Goal: Answer question/provide support: Share knowledge or assist other users

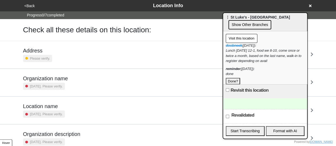
scroll to position [101, 0]
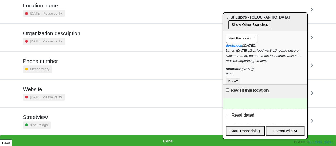
click at [129, 137] on button "Done" at bounding box center [168, 141] width 336 height 12
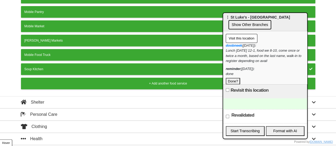
scroll to position [105, 0]
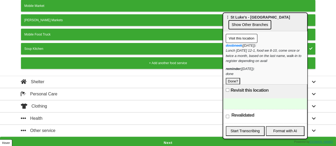
click at [146, 139] on button "Next" at bounding box center [168, 143] width 336 height 12
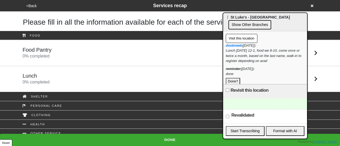
click at [70, 80] on div "Lunch 0 % completed" at bounding box center [170, 79] width 303 height 13
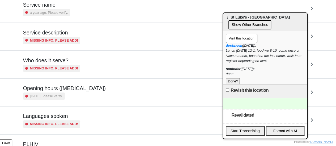
scroll to position [80, 0]
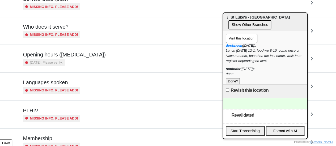
click at [60, 66] on div "Opening hours (coronavirus) 3 years ago. Please verify." at bounding box center [168, 58] width 303 height 27
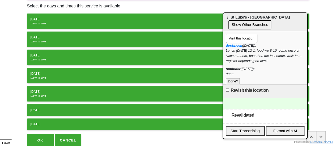
scroll to position [99, 0]
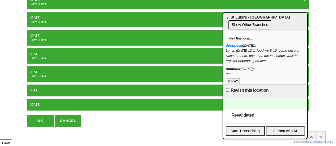
click at [36, 116] on button "OK" at bounding box center [40, 121] width 27 height 12
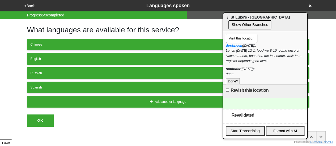
click at [27, 3] on button "<Back" at bounding box center [30, 6] width 14 height 6
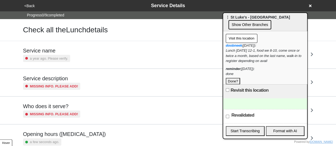
click at [31, 2] on div "<Back Service Details" at bounding box center [168, 5] width 295 height 11
click at [30, 5] on button "<Back" at bounding box center [30, 6] width 14 height 6
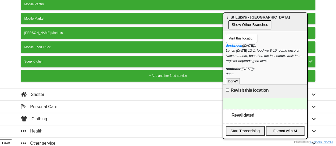
scroll to position [105, 0]
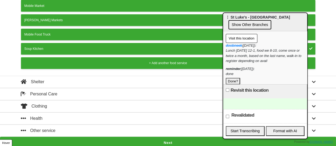
click at [140, 141] on button "Next" at bounding box center [168, 143] width 336 height 12
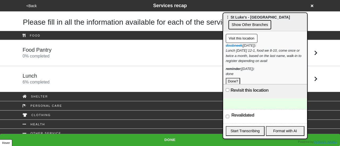
click at [55, 80] on div "Lunch 6 % completed" at bounding box center [170, 79] width 303 height 13
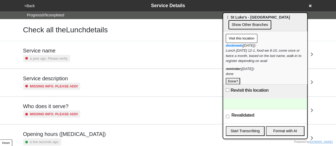
click at [30, 6] on button "<Back" at bounding box center [30, 6] width 14 height 6
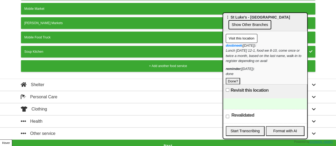
scroll to position [105, 0]
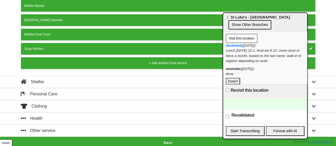
click at [126, 141] on button "Next" at bounding box center [168, 143] width 336 height 12
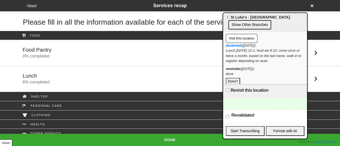
click at [64, 53] on div "Food Pantry 0 % completed" at bounding box center [170, 53] width 303 height 13
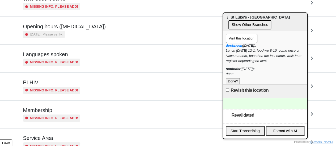
scroll to position [103, 0]
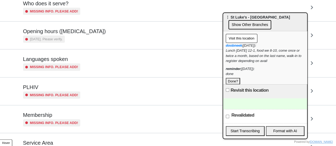
click at [70, 34] on h5 "Opening hours ([MEDICAL_DATA])" at bounding box center [64, 31] width 83 height 6
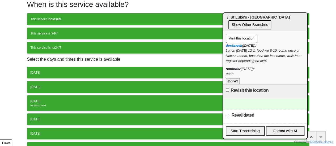
scroll to position [53, 0]
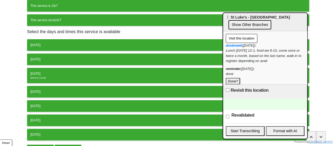
click at [53, 76] on div "8AM to 11AM" at bounding box center [168, 78] width 275 height 4
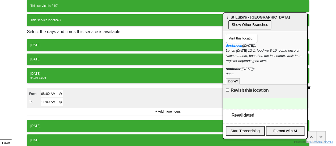
click at [43, 100] on input "11:00" at bounding box center [52, 103] width 22 height 8
type input "10:00"
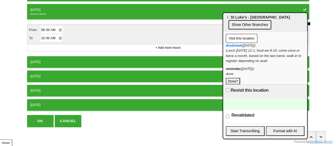
click at [41, 121] on button "OK" at bounding box center [40, 121] width 27 height 12
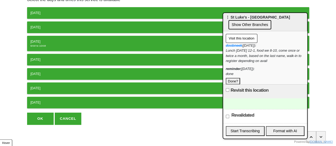
scroll to position [83, 0]
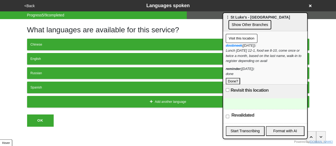
click at [28, 5] on button "<Back" at bounding box center [30, 6] width 14 height 6
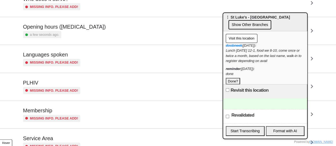
scroll to position [156, 0]
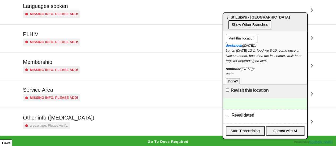
click at [58, 127] on div "a year ago. Please verify." at bounding box center [46, 125] width 47 height 7
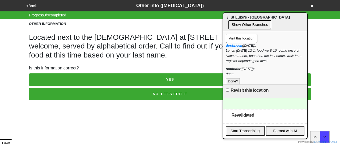
click at [77, 94] on button "NO, LET'S EDIT IT" at bounding box center [170, 94] width 282 height 12
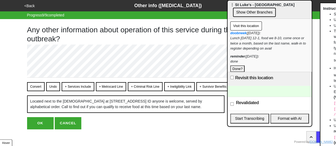
drag, startPoint x: 236, startPoint y: 19, endPoint x: 238, endPoint y: -14, distance: 33.6
click at [238, 0] on html "<Back Other info (coronavirus) Progress 9 / 9 completed Any other information a…" at bounding box center [168, 75] width 336 height 151
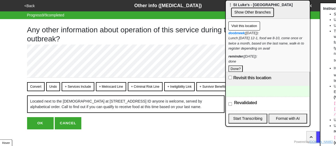
click at [39, 127] on button "OK" at bounding box center [40, 123] width 27 height 12
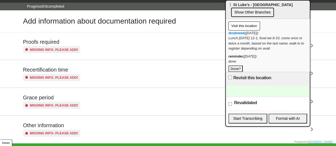
scroll to position [18, 0]
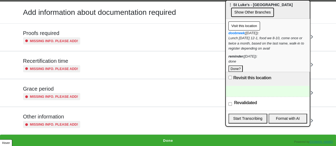
drag, startPoint x: 234, startPoint y: 59, endPoint x: 237, endPoint y: 62, distance: 4.0
click at [234, 60] on div "reminder (2025-09-15): done Done?" at bounding box center [267, 63] width 79 height 19
click at [238, 66] on button "Done?" at bounding box center [235, 69] width 14 height 7
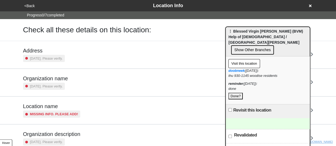
scroll to position [101, 0]
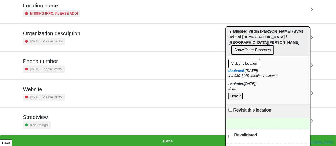
click at [79, 119] on div "Streetview 8 hours ago." at bounding box center [168, 121] width 290 height 15
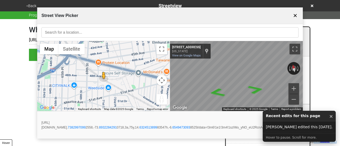
click at [295, 15] on button "✕" at bounding box center [295, 16] width 7 height 10
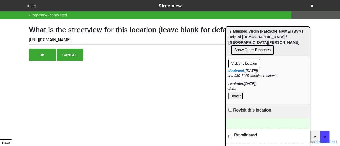
click at [32, 8] on button "<Back" at bounding box center [31, 6] width 13 height 6
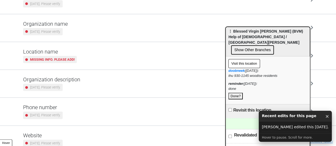
scroll to position [101, 0]
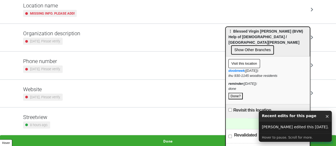
click at [168, 137] on button "Done" at bounding box center [168, 141] width 336 height 12
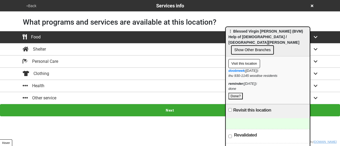
click at [177, 108] on button "Next" at bounding box center [170, 110] width 340 height 12
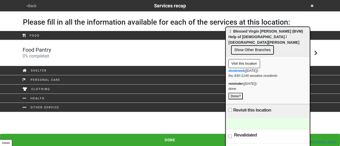
click at [70, 57] on div "Food Pantry 0 % completed" at bounding box center [170, 53] width 303 height 13
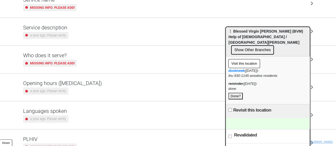
scroll to position [53, 0]
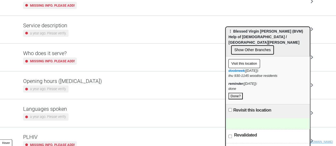
click at [53, 87] on small "a year ago. Please verify." at bounding box center [48, 89] width 36 height 5
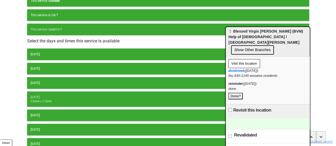
scroll to position [83, 0]
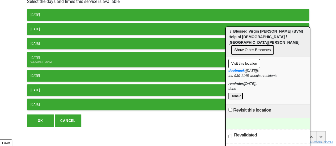
click at [64, 60] on div "9:30AM to 11:30AM" at bounding box center [168, 62] width 275 height 4
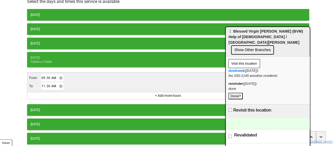
click at [46, 84] on input "11:30" at bounding box center [52, 87] width 22 height 8
type input "11:45"
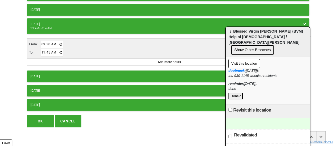
click at [42, 117] on button "OK" at bounding box center [40, 121] width 27 height 12
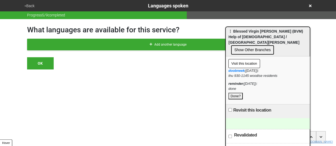
click at [44, 91] on html "<Back Languages spoken Progress 5 / 9 completed What languages are available fo…" at bounding box center [168, 45] width 336 height 91
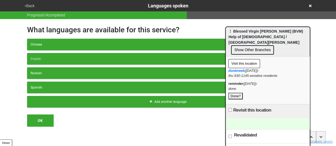
click at [31, 7] on button "<Back" at bounding box center [29, 6] width 13 height 6
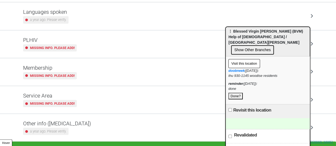
scroll to position [156, 0]
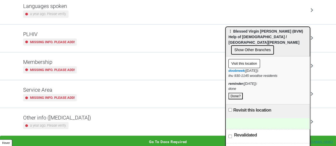
click at [50, 115] on h5 "Other info ([MEDICAL_DATA])" at bounding box center [57, 118] width 68 height 6
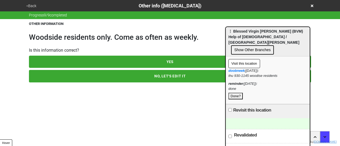
click at [173, 58] on button "YES" at bounding box center [170, 62] width 282 height 12
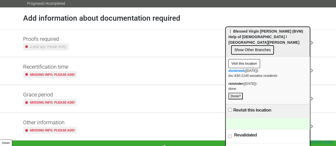
scroll to position [18, 0]
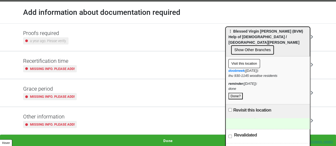
click at [164, 138] on button "Done" at bounding box center [168, 141] width 336 height 12
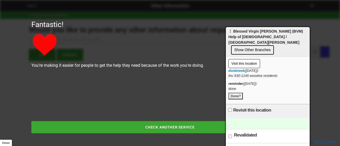
drag, startPoint x: 173, startPoint y: 125, endPoint x: 234, endPoint y: 113, distance: 62.3
click at [173, 125] on button "CHECK ANOTHER SERVICE" at bounding box center [169, 127] width 277 height 12
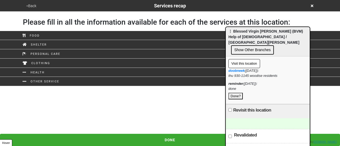
click at [243, 92] on div "reminder (2025-09-15): done Done?" at bounding box center [267, 90] width 79 height 19
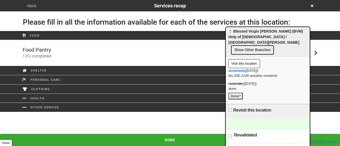
click at [239, 93] on button "Done?" at bounding box center [235, 96] width 14 height 7
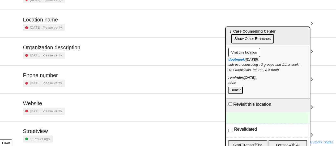
scroll to position [101, 0]
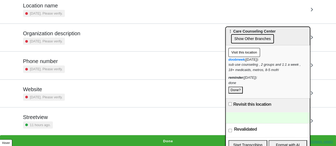
click at [161, 135] on button "Done" at bounding box center [168, 141] width 336 height 12
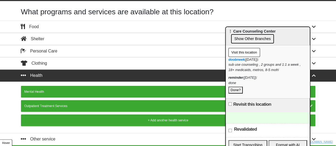
scroll to position [20, 0]
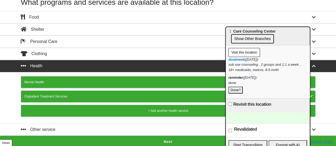
click at [165, 141] on button "Next" at bounding box center [168, 142] width 336 height 12
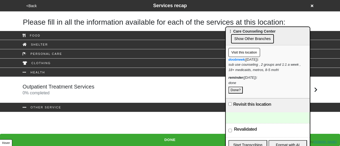
click at [100, 86] on div "Outpatient Treatment Services 0 % completed" at bounding box center [170, 90] width 303 height 13
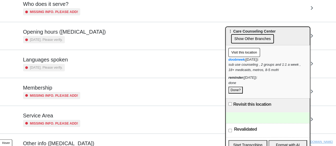
scroll to position [106, 0]
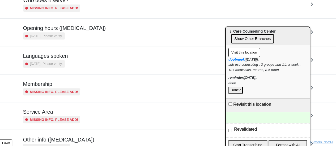
click at [73, 31] on div "Opening hours ([MEDICAL_DATA]) [DATE]. Please verify." at bounding box center [64, 32] width 83 height 15
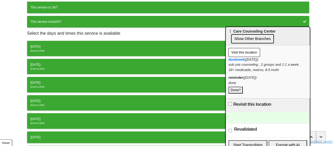
scroll to position [53, 0]
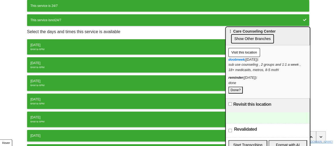
click at [52, 46] on div "[DATE] 8AM to 6PM" at bounding box center [168, 47] width 275 height 9
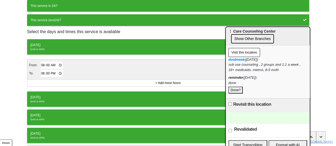
click at [42, 73] on input "18:00" at bounding box center [52, 74] width 22 height 8
type input "17:00"
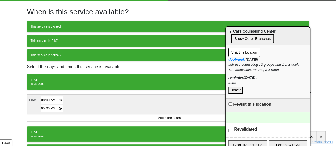
scroll to position [0, 0]
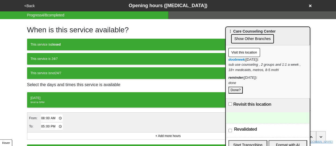
drag, startPoint x: 53, startPoint y: 42, endPoint x: 51, endPoint y: 67, distance: 24.8
click at [53, 43] on strong "closed" at bounding box center [56, 45] width 10 height 4
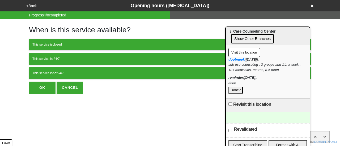
click at [51, 73] on div "This service is not 24/7" at bounding box center [169, 73] width 275 height 5
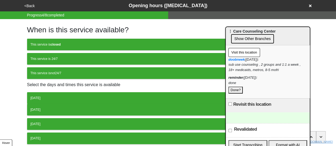
click at [54, 96] on div "[DATE]" at bounding box center [168, 98] width 275 height 5
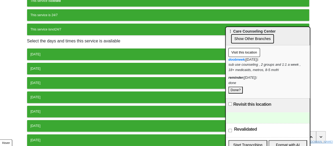
scroll to position [79, 0]
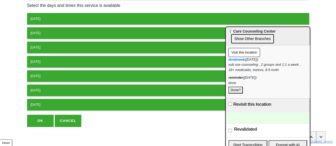
click at [46, 16] on div "[DATE]" at bounding box center [168, 18] width 275 height 5
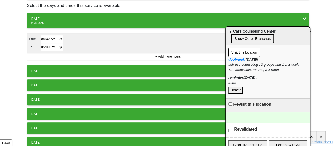
click at [48, 70] on div "[DATE]" at bounding box center [168, 71] width 275 height 5
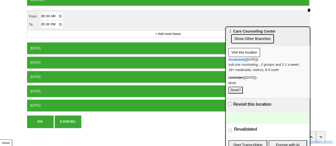
click at [50, 49] on button "[DATE]" at bounding box center [168, 49] width 282 height 12
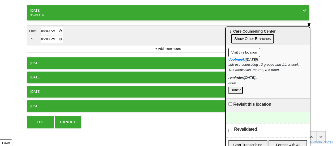
click at [49, 61] on div "[DATE]" at bounding box center [168, 63] width 275 height 5
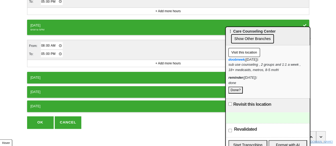
click at [45, 73] on button "[DATE]" at bounding box center [168, 78] width 282 height 12
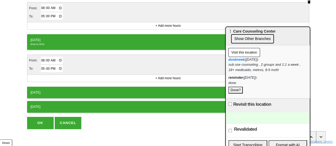
click at [44, 118] on button "OK" at bounding box center [40, 123] width 27 height 12
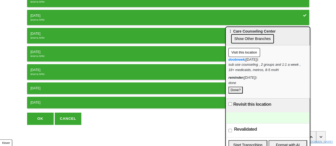
scroll to position [99, 0]
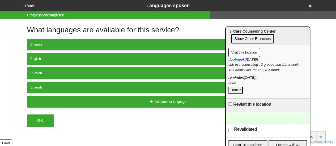
click at [28, 6] on button "<Back" at bounding box center [30, 6] width 14 height 6
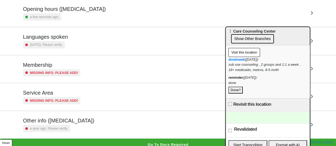
scroll to position [129, 0]
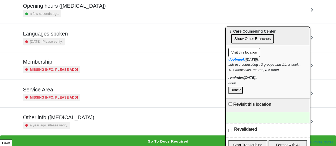
click at [75, 117] on h5 "Other info ([MEDICAL_DATA])" at bounding box center [58, 118] width 71 height 6
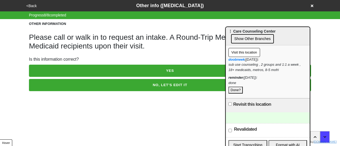
click at [125, 84] on button "NO, LET'S EDIT IT" at bounding box center [170, 85] width 282 height 12
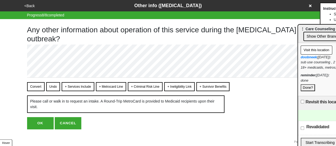
drag, startPoint x: 242, startPoint y: 35, endPoint x: 304, endPoint y: 34, distance: 62.2
click at [315, 32] on button "Show Other Branches" at bounding box center [324, 36] width 43 height 9
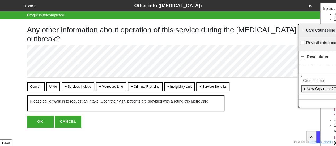
click at [28, 122] on button "OK" at bounding box center [40, 122] width 27 height 12
type textarea "x"
click at [44, 123] on button "OK" at bounding box center [40, 122] width 27 height 12
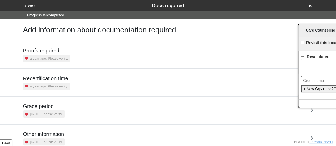
click at [47, 51] on h5 "Proofs required" at bounding box center [46, 51] width 47 height 6
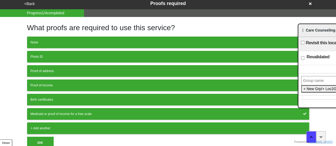
scroll to position [3, 0]
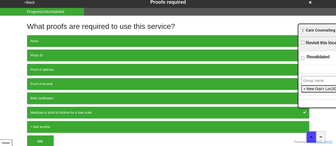
click at [38, 137] on button "OK" at bounding box center [40, 142] width 27 height 12
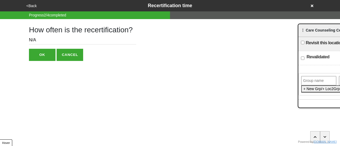
click at [31, 4] on button "<Back" at bounding box center [32, 6] width 14 height 6
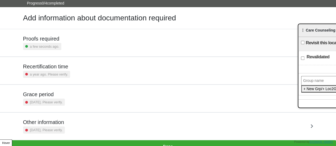
scroll to position [18, 0]
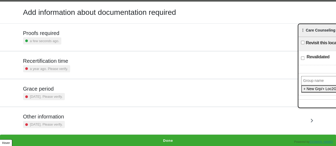
click at [50, 32] on h5 "Proofs required" at bounding box center [42, 33] width 38 height 6
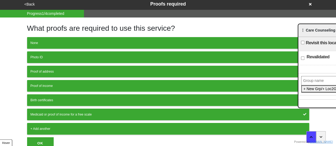
scroll to position [3, 0]
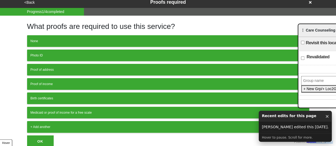
click at [52, 125] on div "+ Add another" at bounding box center [168, 127] width 275 height 5
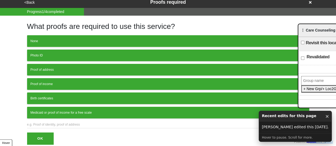
click at [55, 123] on input "text" at bounding box center [168, 124] width 282 height 7
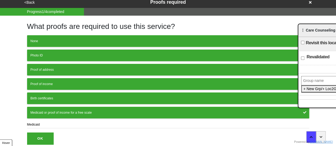
type input "Medicaid"
click at [44, 135] on button "OK" at bounding box center [40, 139] width 27 height 12
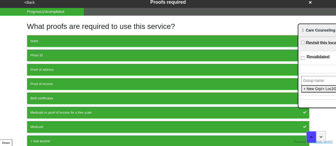
scroll to position [18, 0]
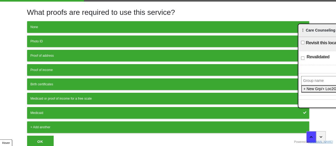
click at [43, 140] on button "OK" at bounding box center [40, 142] width 27 height 12
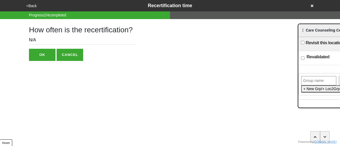
click at [44, 57] on button "OK" at bounding box center [42, 55] width 27 height 12
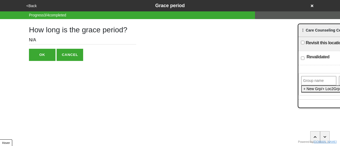
click at [30, 3] on button "<Back" at bounding box center [32, 6] width 14 height 6
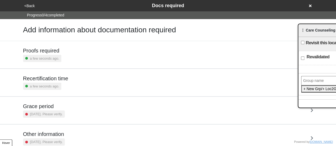
click at [30, 3] on button "<Back" at bounding box center [30, 6] width 14 height 6
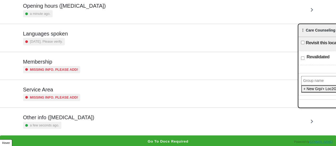
scroll to position [22, 0]
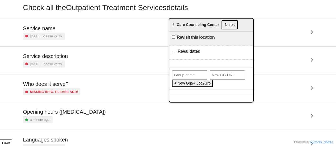
drag, startPoint x: 299, startPoint y: 32, endPoint x: 167, endPoint y: 23, distance: 131.5
click at [169, 23] on div "⋮ Care Counseling Center Notes" at bounding box center [211, 25] width 84 height 13
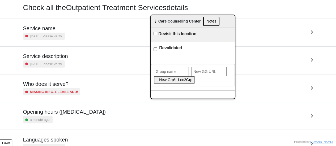
click at [205, 20] on button "Notes" at bounding box center [211, 21] width 16 height 9
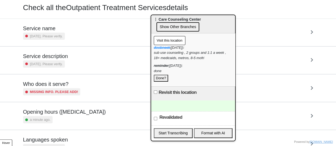
click at [186, 29] on button "Show Other Branches" at bounding box center [177, 26] width 43 height 9
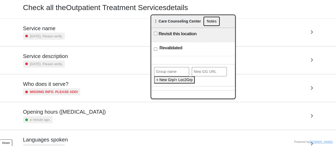
click at [210, 21] on button "Notes" at bounding box center [212, 21] width 16 height 9
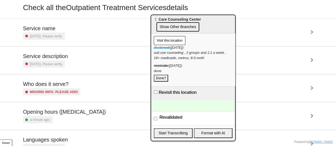
click at [159, 77] on button "Done?" at bounding box center [161, 78] width 14 height 7
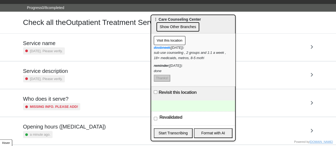
scroll to position [0, 0]
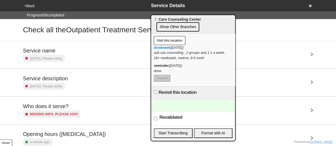
click at [29, 8] on button "<Back" at bounding box center [30, 6] width 14 height 6
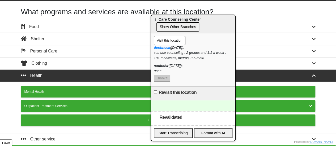
scroll to position [20, 0]
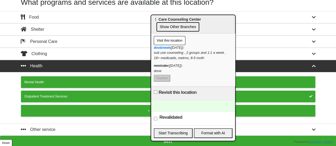
click at [110, 139] on button "Next" at bounding box center [168, 142] width 336 height 12
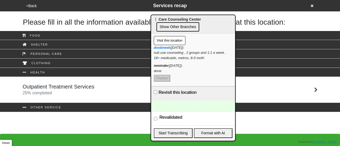
click at [56, 93] on div "Outpatient Treatment Services 25 % completed" at bounding box center [59, 90] width 72 height 13
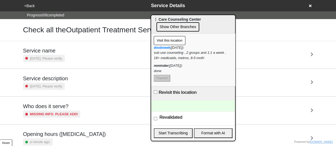
click at [58, 82] on div "Service description 2 years ago. Please verify." at bounding box center [45, 82] width 45 height 15
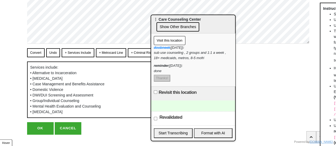
scroll to position [60, 0]
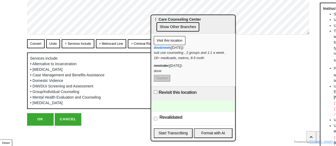
click at [45, 118] on button "OK" at bounding box center [40, 119] width 27 height 12
type textarea "x"
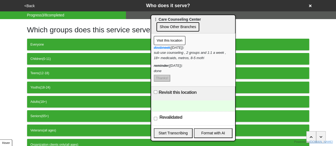
click at [27, 5] on button "<Back" at bounding box center [30, 6] width 14 height 6
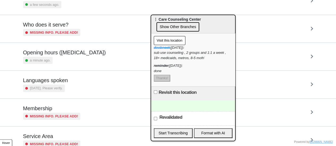
scroll to position [53, 0]
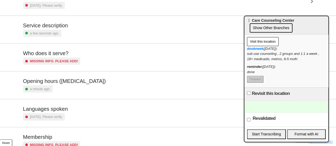
drag, startPoint x: 210, startPoint y: 19, endPoint x: 284, endPoint y: 22, distance: 73.9
click at [284, 22] on span "⋮ Care Counseling Center" at bounding box center [270, 20] width 47 height 4
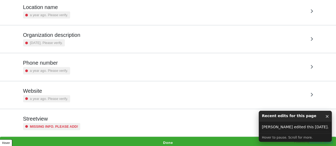
scroll to position [101, 0]
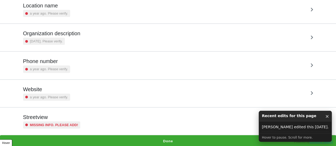
click at [129, 142] on button "Done" at bounding box center [168, 141] width 336 height 12
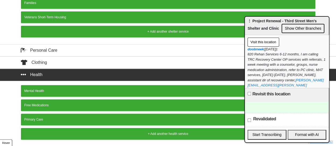
scroll to position [156, 0]
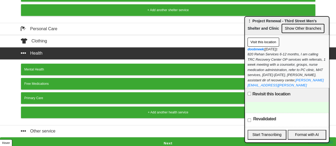
click at [166, 140] on button "Next" at bounding box center [168, 144] width 336 height 12
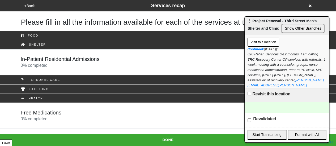
click at [65, 64] on div "In-Patient Residential Admissions 0 % completed" at bounding box center [60, 62] width 79 height 13
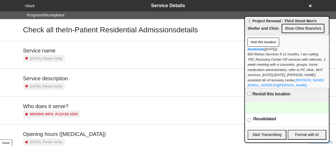
click at [44, 77] on h5 "Service description" at bounding box center [45, 78] width 45 height 6
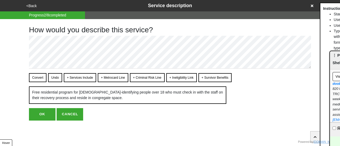
drag, startPoint x: 263, startPoint y: 26, endPoint x: 338, endPoint y: 59, distance: 82.1
click at [39, 116] on button "OK" at bounding box center [42, 114] width 27 height 12
type textarea "x"
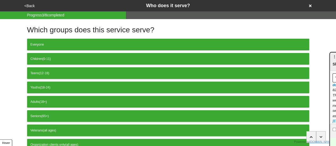
click at [29, 6] on button "<Back" at bounding box center [30, 6] width 14 height 6
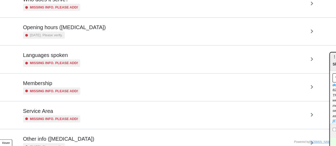
scroll to position [129, 0]
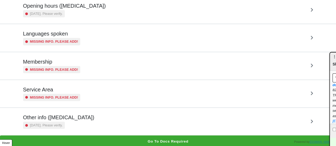
click at [60, 123] on small "[DATE]. Please verify." at bounding box center [46, 125] width 33 height 5
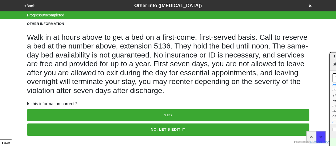
click at [28, 7] on button "<Back" at bounding box center [30, 6] width 14 height 6
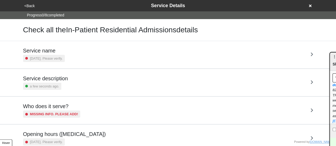
click at [43, 52] on h5 "Service name" at bounding box center [44, 51] width 42 height 6
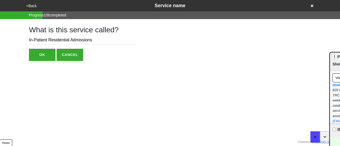
click at [93, 39] on input "In-Patient Residential Admissions" at bounding box center [82, 40] width 107 height 9
paste input "820 Rehabilitation Program"
type input "In-Patient Residential Admissions, 820 Rehabilitation Program"
click at [39, 58] on button "OK" at bounding box center [42, 55] width 27 height 12
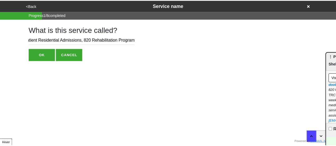
scroll to position [0, 0]
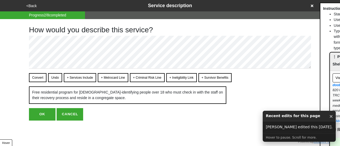
click at [48, 114] on button "OK" at bounding box center [42, 114] width 27 height 12
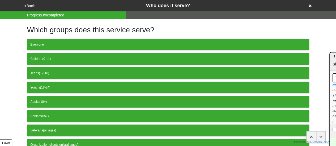
click at [27, 6] on button "<Back" at bounding box center [30, 6] width 14 height 6
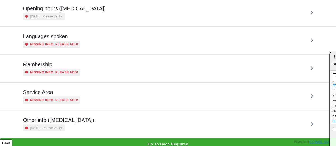
scroll to position [129, 0]
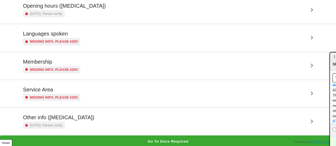
click at [57, 119] on h5 "Other info (coronavirus)" at bounding box center [58, 118] width 71 height 6
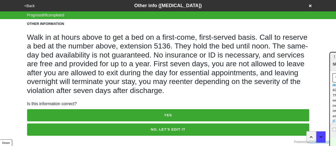
click at [98, 129] on button "NO, LET'S EDIT IT" at bounding box center [168, 130] width 282 height 12
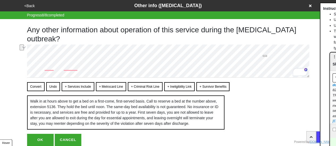
click at [19, 44] on div "Any other information about operation of this service during the coronavirus ou…" at bounding box center [168, 82] width 303 height 127
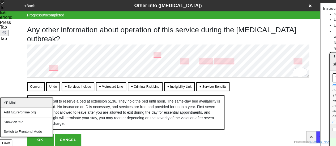
click at [15, 102] on div "YP Mini" at bounding box center [27, 103] width 52 height 10
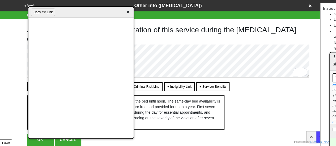
drag, startPoint x: 12, startPoint y: 67, endPoint x: 22, endPoint y: 66, distance: 10.2
click at [14, 67] on div "<Back Other info (coronavirus) Progress 8 / 8 completed Any other information a…" at bounding box center [168, 73] width 336 height 146
click at [128, 12] on span "×" at bounding box center [128, 12] width 6 height 7
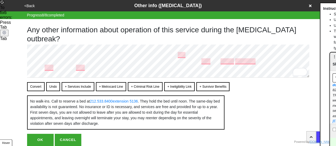
click at [34, 86] on button "Convert" at bounding box center [36, 86] width 18 height 9
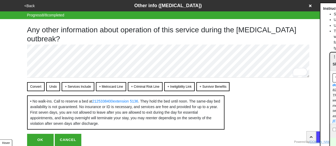
click at [32, 87] on button "Convert" at bounding box center [36, 86] width 18 height 9
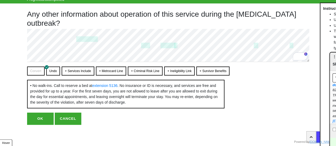
scroll to position [26, 0]
click at [44, 118] on button "OK" at bounding box center [40, 119] width 27 height 12
click at [43, 118] on button "OK" at bounding box center [40, 119] width 27 height 12
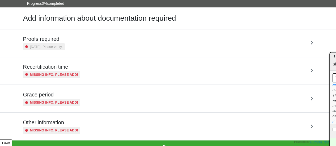
scroll to position [18, 0]
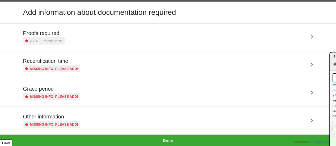
click at [172, 142] on button "Done" at bounding box center [168, 141] width 336 height 12
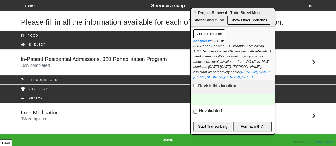
drag, startPoint x: 334, startPoint y: 62, endPoint x: 208, endPoint y: 38, distance: 128.2
click at [195, 18] on span "⋮ Project Renewal - Third Street Men's Shelter and Clinic" at bounding box center [227, 17] width 69 height 12
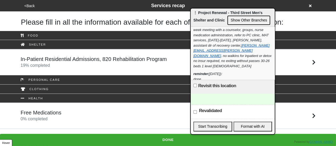
click at [217, 51] on link "[PERSON_NAME][EMAIL_ADDRESS][PERSON_NAME][DOMAIN_NAME]" at bounding box center [231, 51] width 76 height 14
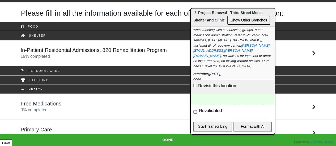
scroll to position [17, 0]
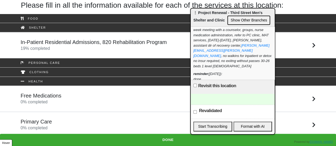
click at [58, 100] on div "Free Medications 0 % completed" at bounding box center [41, 99] width 41 height 13
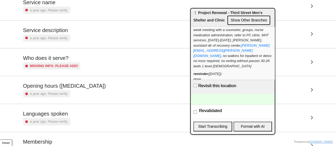
scroll to position [53, 0]
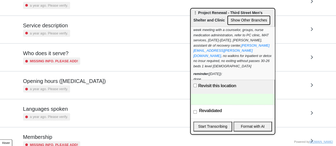
click at [59, 88] on small "a year ago. Please verify." at bounding box center [49, 89] width 38 height 5
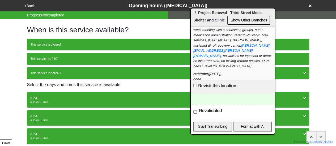
click at [29, 5] on button "<Back" at bounding box center [30, 6] width 14 height 6
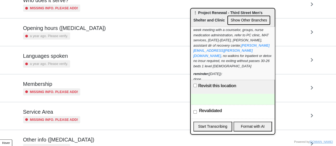
scroll to position [129, 0]
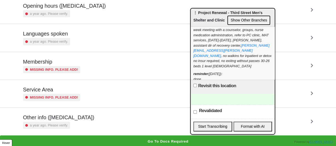
click at [61, 120] on div "Other info (coronavirus) a year ago. Please verify." at bounding box center [58, 122] width 71 height 15
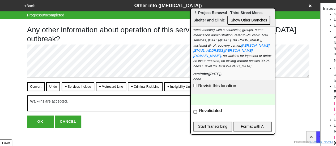
click at [38, 117] on button "OK" at bounding box center [40, 122] width 27 height 12
click at [43, 122] on button "OK" at bounding box center [40, 122] width 27 height 12
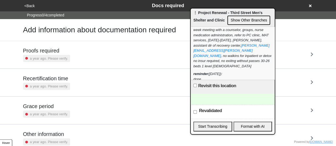
click at [29, 6] on button "<Back" at bounding box center [30, 6] width 14 height 6
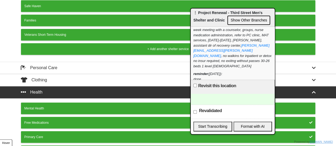
scroll to position [156, 0]
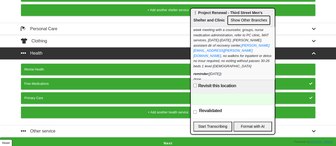
click at [83, 138] on button "Next" at bounding box center [168, 144] width 336 height 12
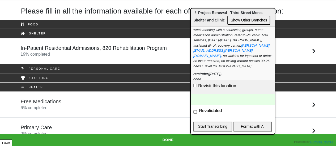
scroll to position [17, 0]
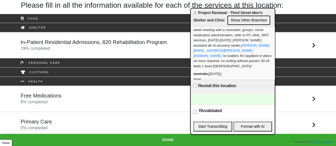
click at [48, 121] on h5 "Primary Care" at bounding box center [36, 122] width 31 height 6
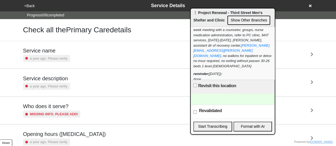
click at [53, 78] on h5 "Service description" at bounding box center [46, 78] width 47 height 6
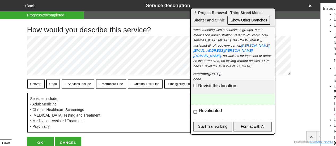
click at [36, 84] on button "Convert" at bounding box center [36, 84] width 18 height 9
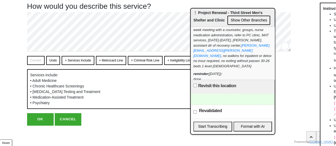
click at [44, 121] on button "OK" at bounding box center [40, 119] width 27 height 12
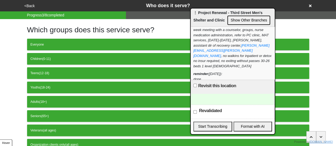
click at [25, 5] on button "<Back" at bounding box center [30, 6] width 14 height 6
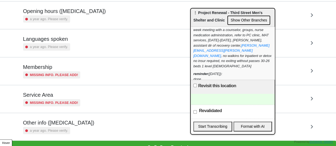
scroll to position [129, 0]
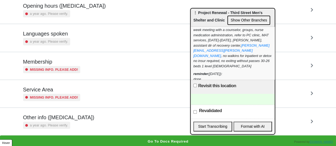
click at [57, 118] on h5 "Other info (coronavirus)" at bounding box center [58, 118] width 71 height 6
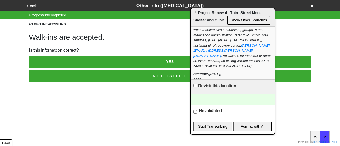
click at [79, 72] on button "NO, LET'S EDIT IT" at bounding box center [170, 76] width 282 height 12
type textarea "x"
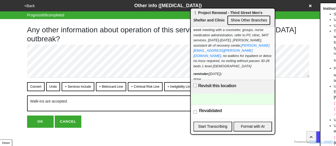
click at [42, 120] on button "OK" at bounding box center [40, 122] width 27 height 12
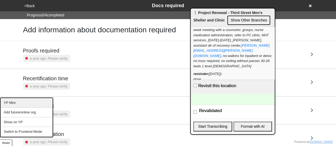
click at [18, 100] on div "YP Mini" at bounding box center [27, 103] width 52 height 10
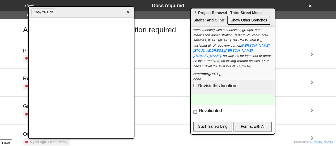
drag, startPoint x: 38, startPoint y: 10, endPoint x: 44, endPoint y: 8, distance: 6.9
click at [38, 10] on button "Copy YP Link" at bounding box center [43, 12] width 24 height 7
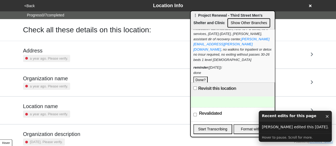
scroll to position [37, 0]
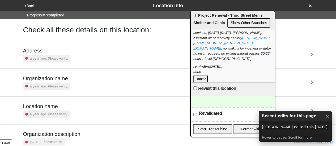
click at [204, 76] on button "Done?" at bounding box center [200, 79] width 14 height 7
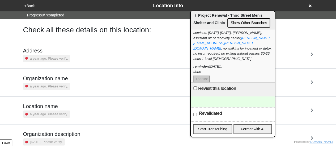
click at [245, 42] on div "doobneek ([DATE]): 820 Rehan Services 6-12 months, I am calling TRC Recovery Ce…" at bounding box center [232, 33] width 79 height 57
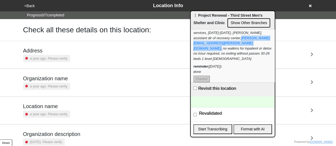
drag, startPoint x: 244, startPoint y: 43, endPoint x: 192, endPoint y: 44, distance: 52.4
click at [192, 44] on div "Visit this location ℹ️ doobneek ([DATE]): 820 Rehan Services 6-12 months, I am …" at bounding box center [233, 55] width 84 height 53
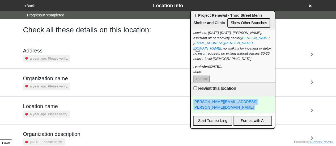
drag, startPoint x: 199, startPoint y: 45, endPoint x: 219, endPoint y: 100, distance: 58.7
click at [219, 100] on link "[PERSON_NAME][EMAIL_ADDRESS][PERSON_NAME][DOMAIN_NAME]" at bounding box center [225, 105] width 64 height 10
click at [222, 101] on link "[PERSON_NAME][EMAIL_ADDRESS][PERSON_NAME][DOMAIN_NAME]" at bounding box center [225, 105] width 64 height 10
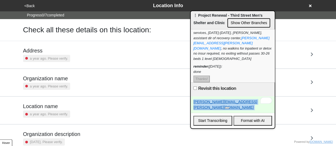
click at [221, 101] on link "[PERSON_NAME][EMAIL_ADDRESS][PERSON_NAME][DOMAIN_NAME]" at bounding box center [225, 105] width 64 height 10
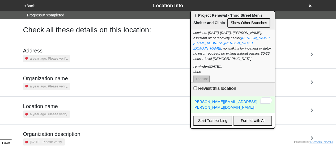
click at [248, 102] on div "[PERSON_NAME][EMAIL_ADDRESS][PERSON_NAME][DOMAIN_NAME]" at bounding box center [233, 105] width 84 height 16
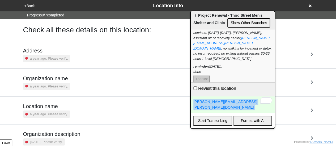
click at [248, 102] on div "[PERSON_NAME][EMAIL_ADDRESS][PERSON_NAME][DOMAIN_NAME]" at bounding box center [233, 105] width 84 height 16
copy div "[PERSON_NAME][EMAIL_ADDRESS][PERSON_NAME][DOMAIN_NAME]"
click at [231, 101] on link "[PERSON_NAME][EMAIL_ADDRESS][PERSON_NAME][DOMAIN_NAME]" at bounding box center [225, 105] width 64 height 10
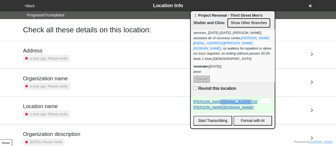
click at [231, 101] on link "[PERSON_NAME][EMAIL_ADDRESS][PERSON_NAME][DOMAIN_NAME]" at bounding box center [225, 105] width 64 height 10
